Goal: Information Seeking & Learning: Learn about a topic

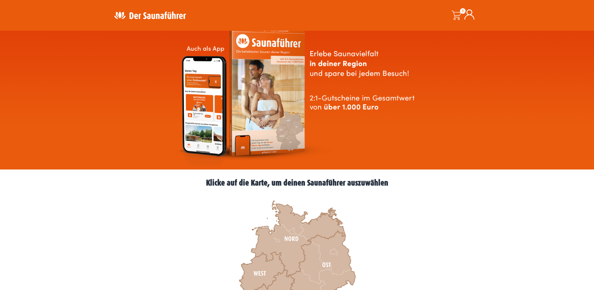
scroll to position [94, 0]
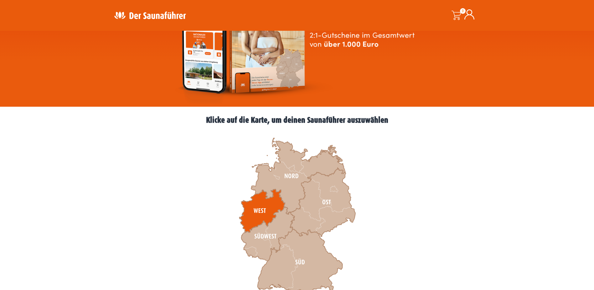
click at [255, 204] on icon at bounding box center [262, 210] width 46 height 43
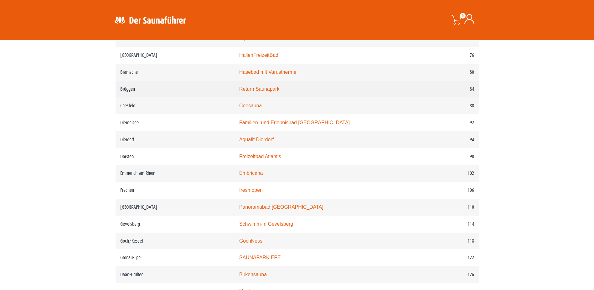
scroll to position [564, 0]
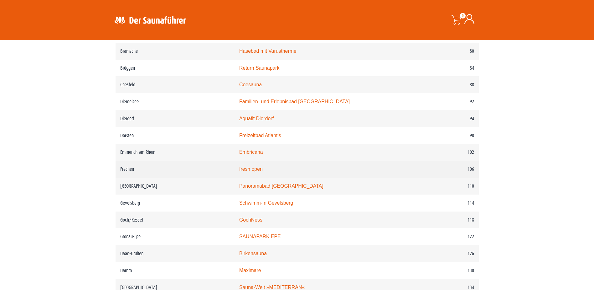
click at [260, 171] on link "fresh open" at bounding box center [251, 168] width 24 height 5
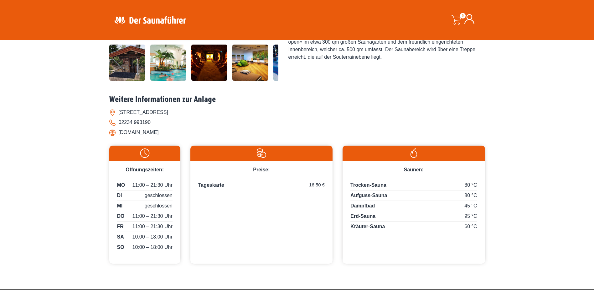
scroll to position [219, 0]
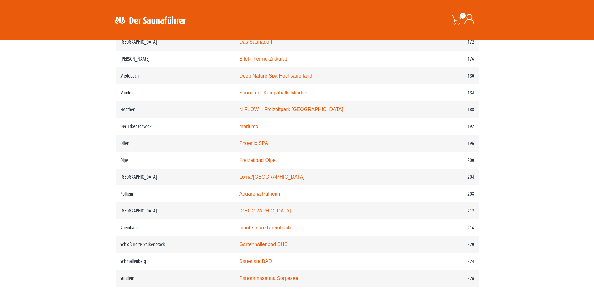
scroll to position [1003, 0]
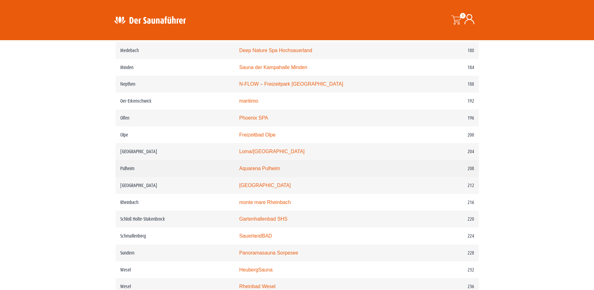
click at [267, 171] on link "Aquarena Pulheim" at bounding box center [259, 167] width 41 height 5
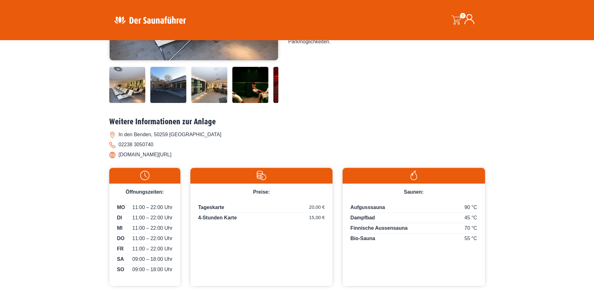
scroll to position [188, 0]
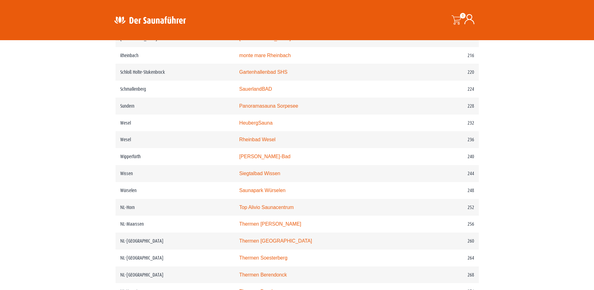
scroll to position [1160, 0]
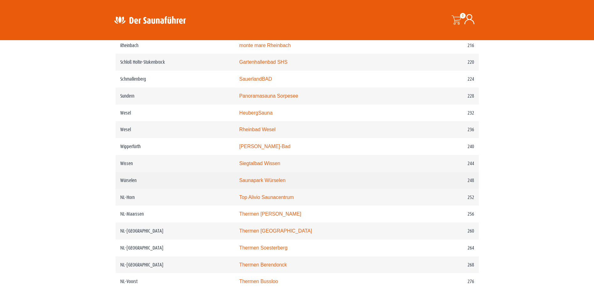
click at [286, 183] on link "Saunapark Würselen" at bounding box center [262, 179] width 46 height 5
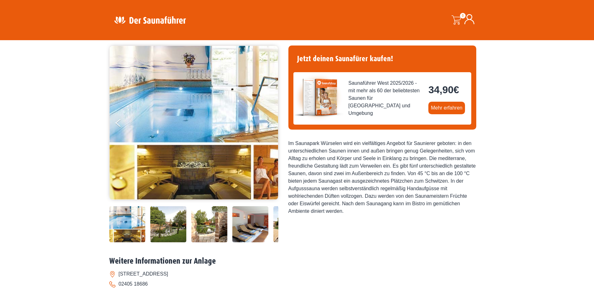
scroll to position [31, 0]
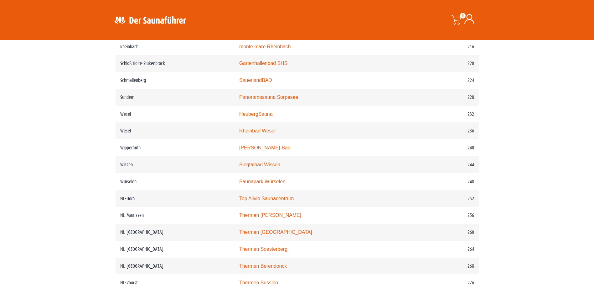
scroll to position [1160, 0]
